Goal: Information Seeking & Learning: Find specific fact

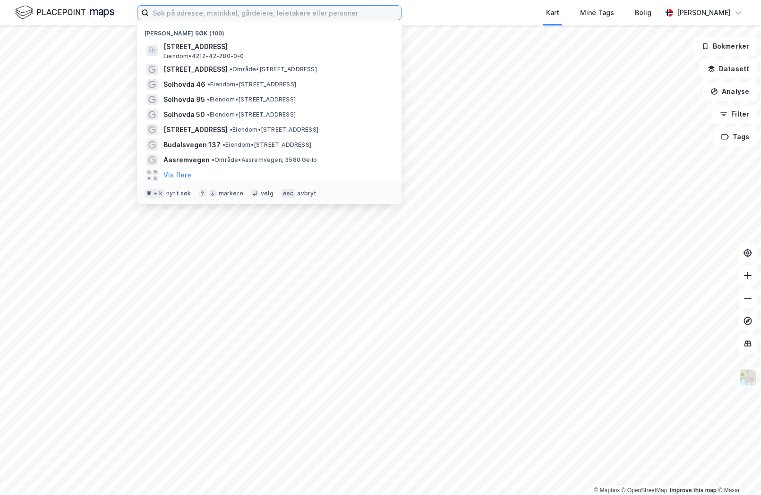
click at [190, 6] on input at bounding box center [275, 13] width 252 height 14
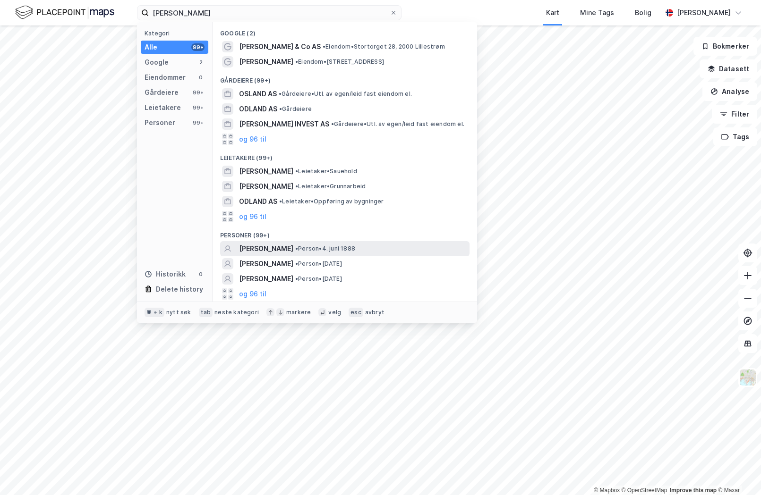
click at [281, 247] on span "[PERSON_NAME]" at bounding box center [266, 248] width 54 height 11
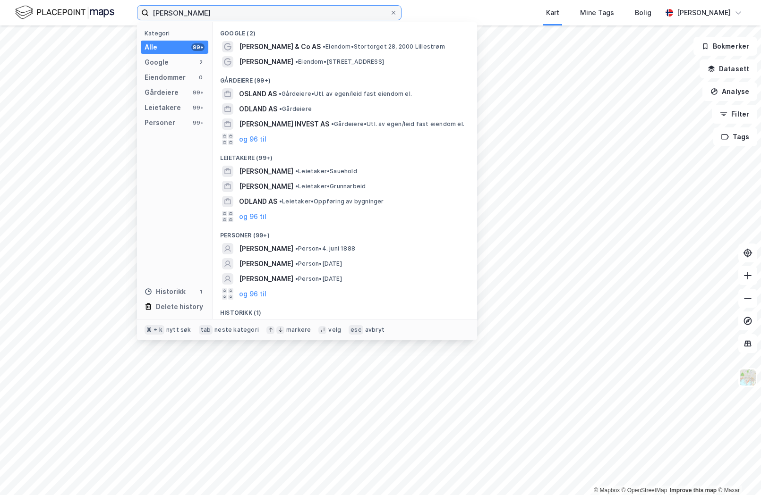
click at [216, 20] on label "[PERSON_NAME]" at bounding box center [269, 12] width 264 height 15
click at [216, 20] on input "[PERSON_NAME]" at bounding box center [269, 13] width 241 height 14
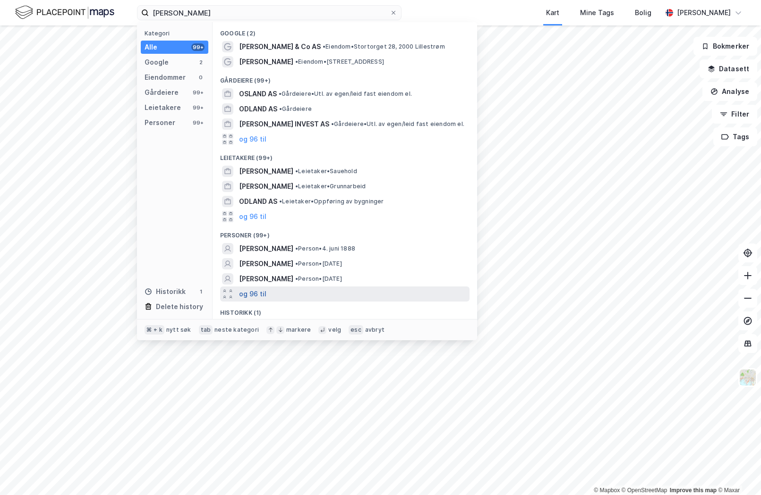
click at [260, 291] on button "og 96 til" at bounding box center [252, 294] width 27 height 11
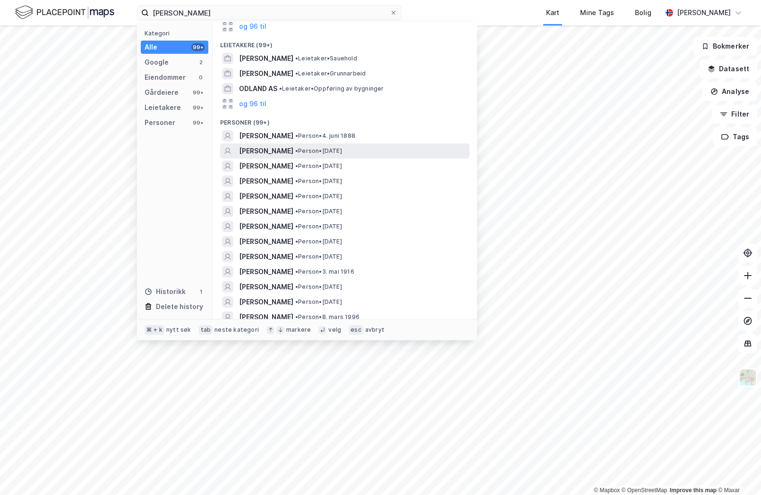
scroll to position [112, 0]
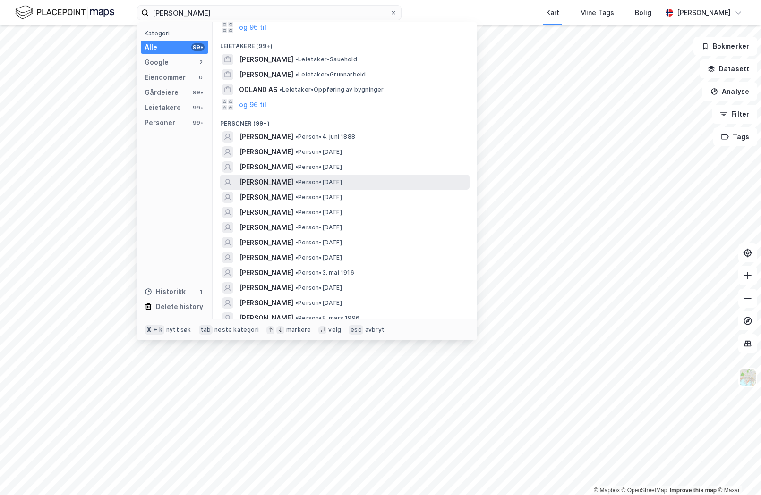
click at [274, 179] on span "[PERSON_NAME]" at bounding box center [266, 182] width 54 height 11
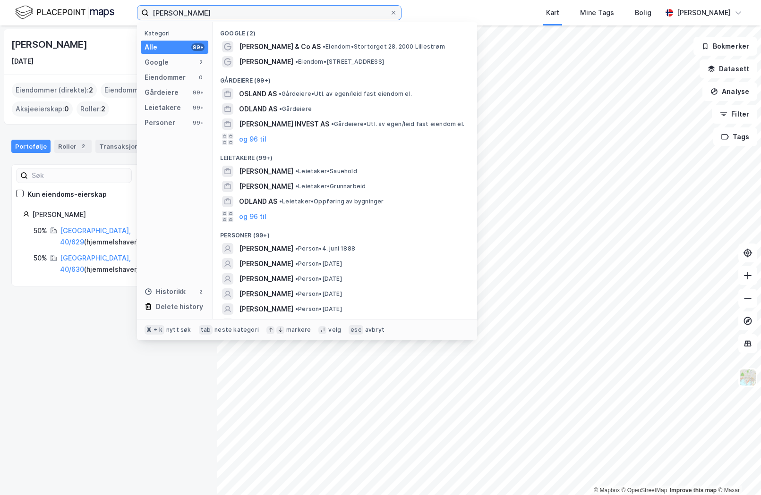
click at [200, 16] on input "[PERSON_NAME]" at bounding box center [269, 13] width 241 height 14
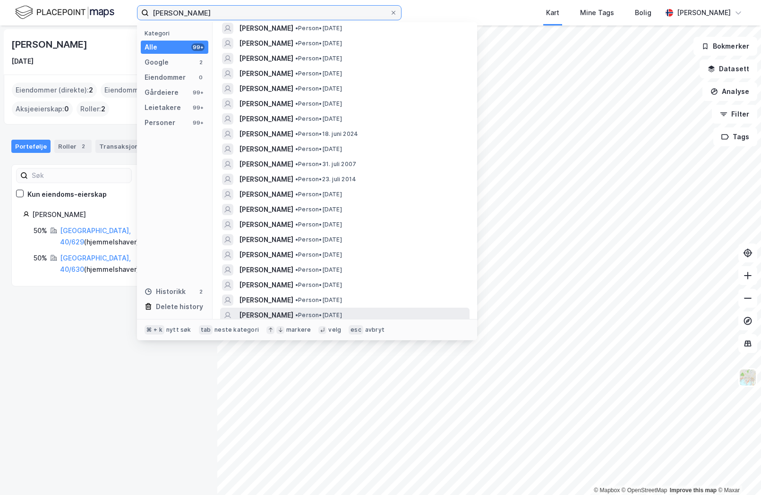
scroll to position [778, 0]
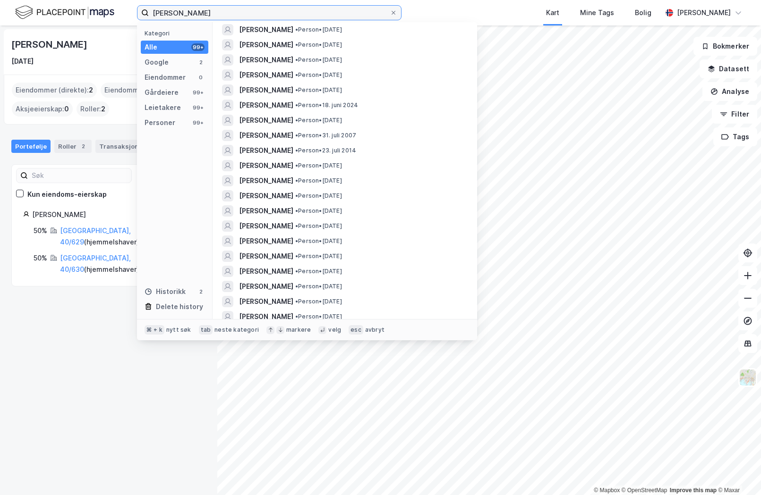
click at [166, 11] on input "[PERSON_NAME]" at bounding box center [269, 13] width 241 height 14
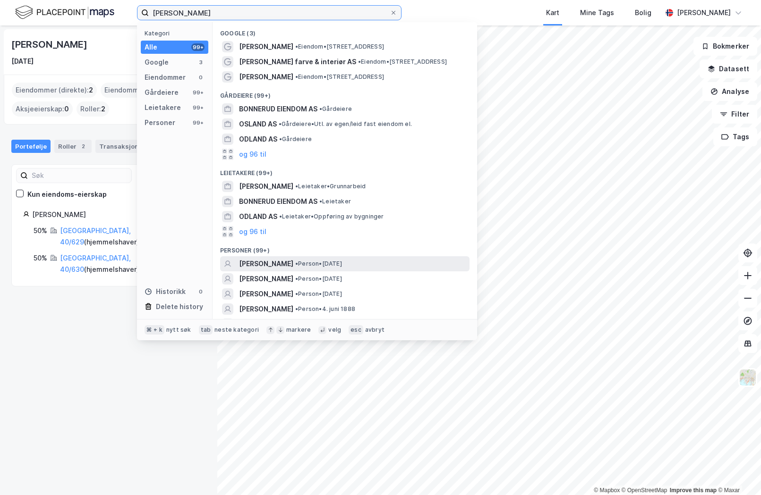
type input "[PERSON_NAME]"
click at [298, 261] on span "•" at bounding box center [296, 263] width 3 height 7
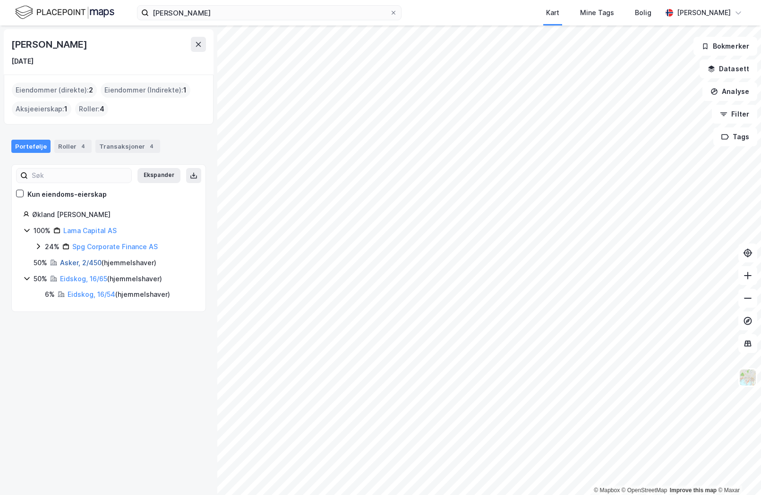
click at [80, 264] on link "Asker, 2/450" at bounding box center [81, 263] width 42 height 8
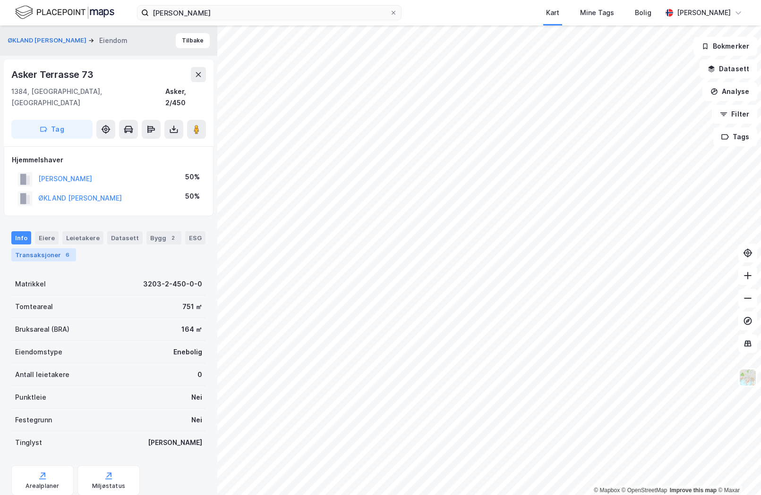
click at [56, 248] on div "Transaksjoner 6" at bounding box center [43, 254] width 65 height 13
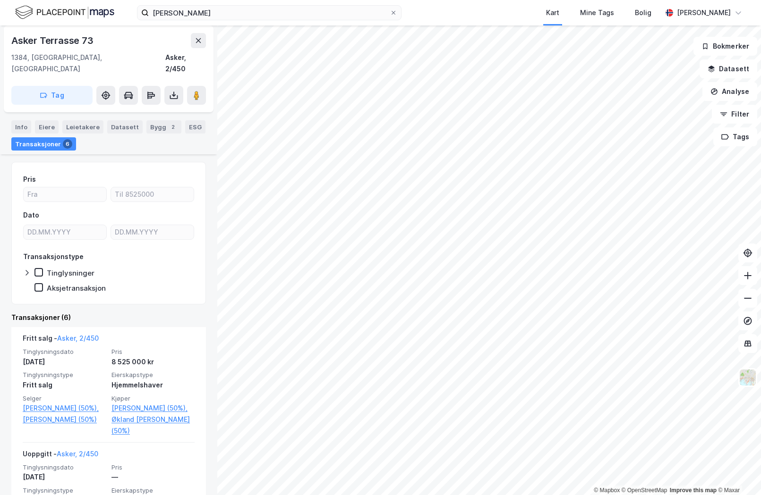
scroll to position [111, 0]
click at [18, 120] on div "Info" at bounding box center [21, 126] width 20 height 13
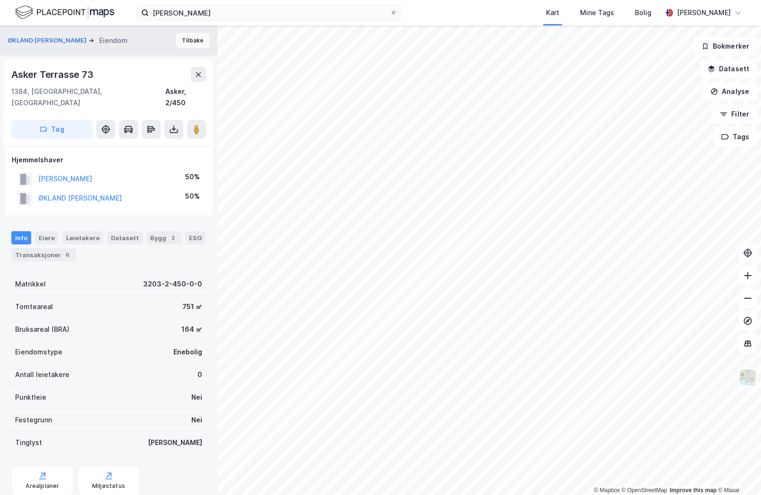
click at [187, 40] on button "Tilbake" at bounding box center [193, 40] width 34 height 15
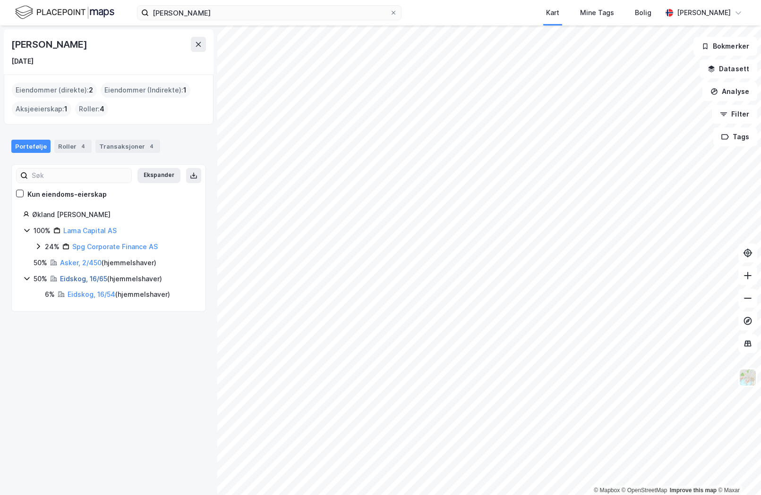
click at [74, 278] on link "Eidskog, 16/65" at bounding box center [83, 279] width 47 height 8
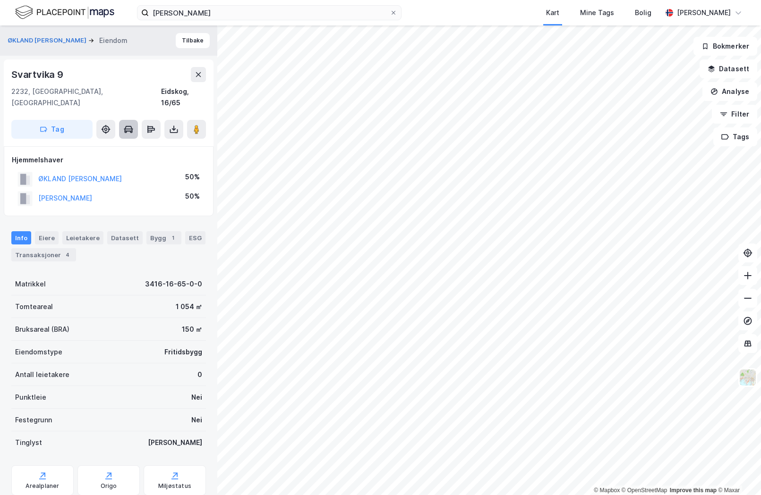
scroll to position [2, 0]
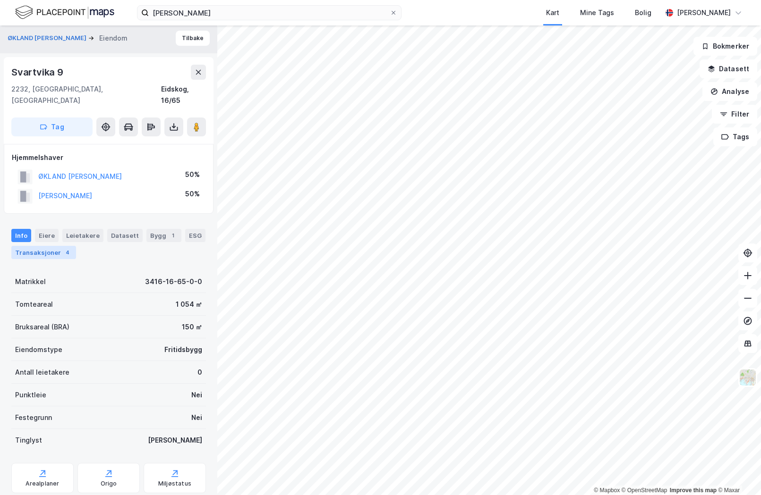
click at [50, 246] on div "Transaksjoner 4" at bounding box center [43, 252] width 65 height 13
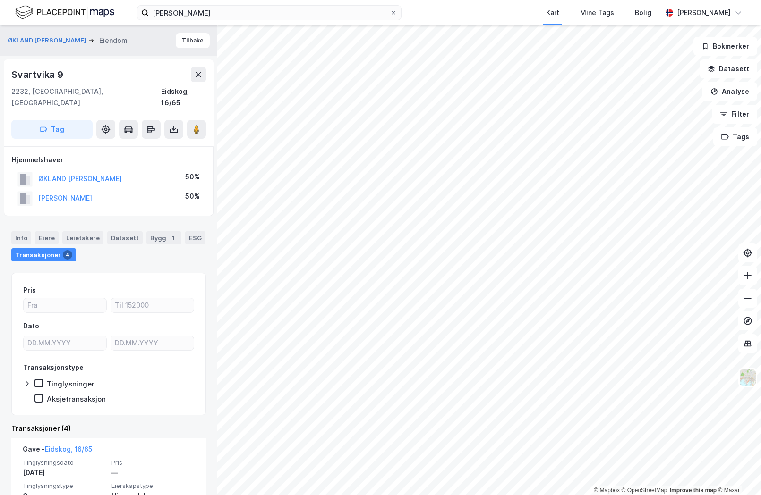
scroll to position [1, 0]
